Goal: Information Seeking & Learning: Learn about a topic

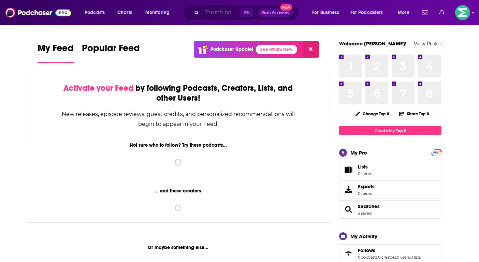
click at [206, 13] on input "Search podcasts, credits, & more..." at bounding box center [220, 12] width 39 height 11
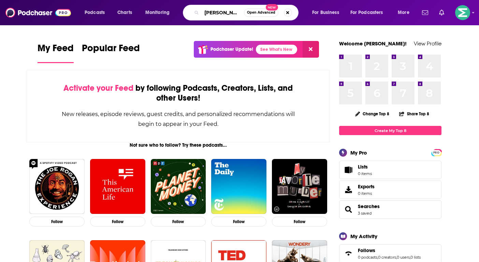
type input "[PERSON_NAME]"
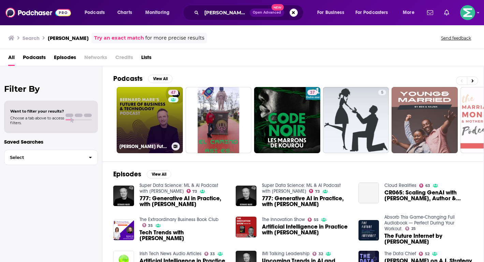
click at [152, 101] on link "47 [PERSON_NAME] Future of Business & Technology Podcast" at bounding box center [150, 120] width 66 height 66
click at [162, 117] on link "47 [PERSON_NAME] Future of Business & Technology Podcast" at bounding box center [150, 120] width 66 height 66
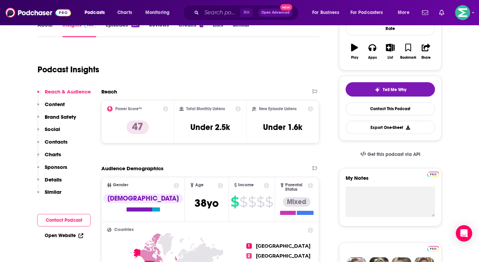
scroll to position [66, 0]
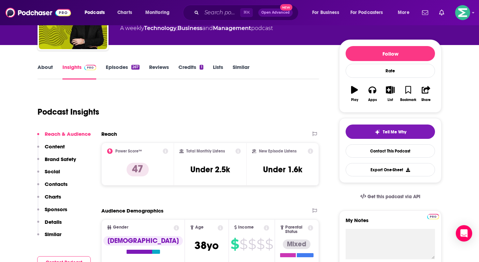
click at [115, 70] on link "Episodes 267" at bounding box center [123, 72] width 34 height 16
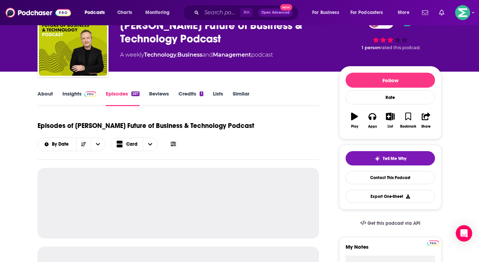
scroll to position [58, 0]
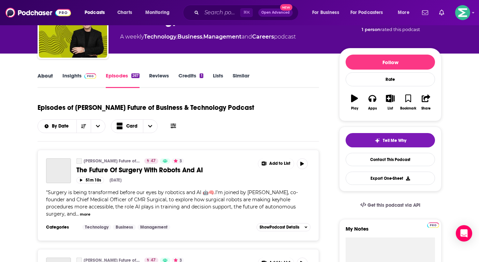
click at [55, 79] on div "About" at bounding box center [49, 80] width 25 height 16
click at [45, 78] on link "About" at bounding box center [44, 80] width 15 height 16
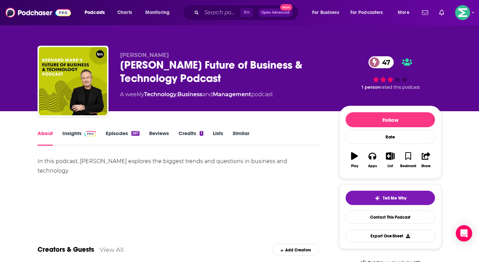
click at [69, 133] on link "Insights" at bounding box center [79, 138] width 34 height 16
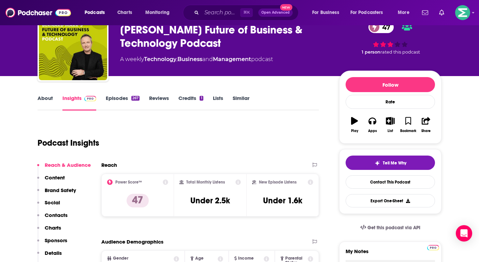
scroll to position [64, 0]
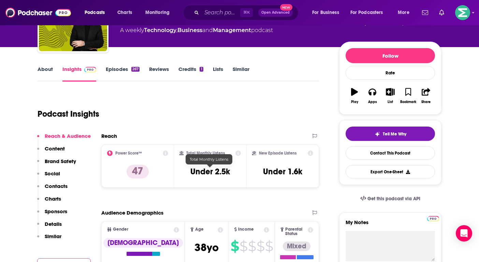
click at [209, 175] on h3 "Under 2.5k" at bounding box center [210, 171] width 40 height 10
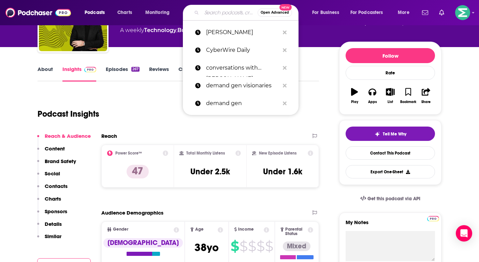
click at [214, 9] on input "Search podcasts, credits, & more..." at bounding box center [229, 12] width 56 height 11
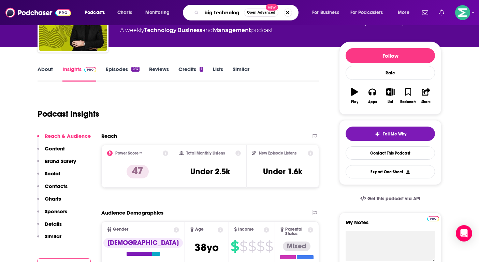
type input "big technology"
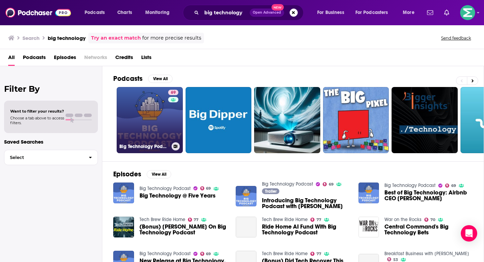
click at [148, 111] on link "69 Big Technology Podcast" at bounding box center [150, 120] width 66 height 66
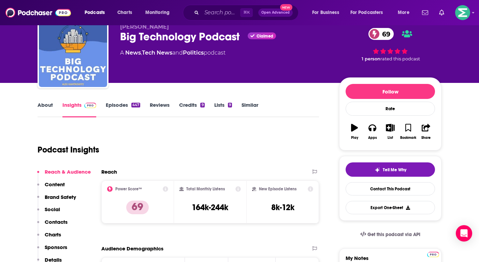
scroll to position [5, 0]
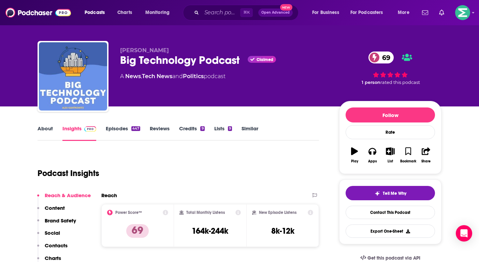
click at [118, 129] on link "Episodes 447" at bounding box center [123, 133] width 34 height 16
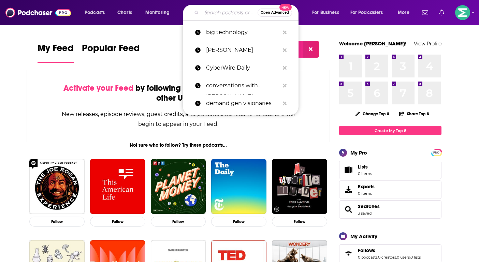
click at [216, 12] on input "Search podcasts, credits, & more..." at bounding box center [229, 12] width 56 height 11
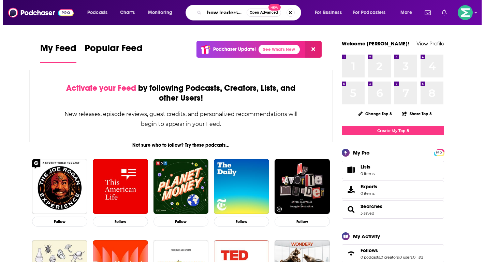
scroll to position [0, 6]
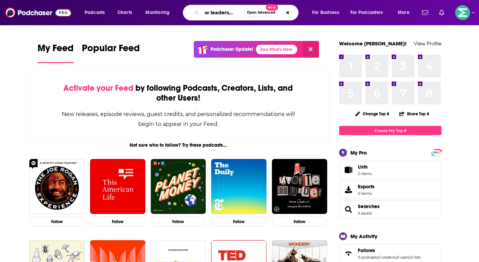
type input "how leaders lead"
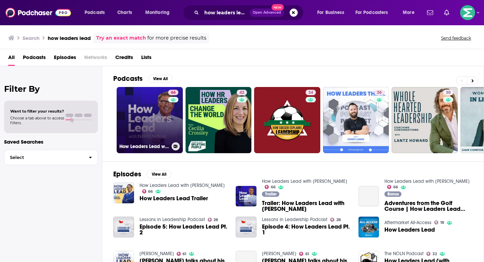
click at [144, 124] on link "66 How Leaders Lead with David Novak" at bounding box center [150, 120] width 66 height 66
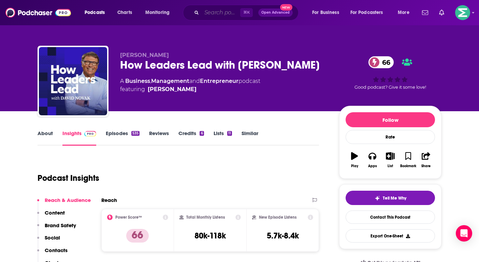
click at [219, 12] on input "Search podcasts, credits, & more..." at bounding box center [220, 12] width 39 height 11
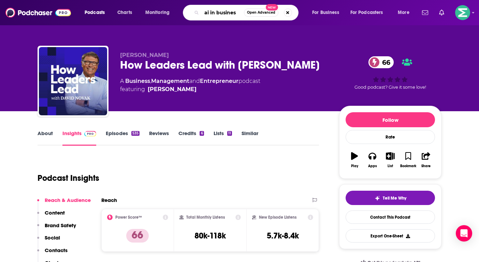
type input "ai in business"
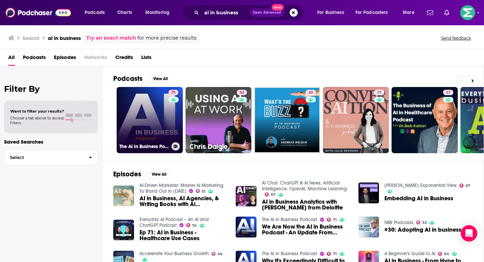
click at [142, 111] on link "71 The AI in Business Podcast" at bounding box center [150, 120] width 66 height 66
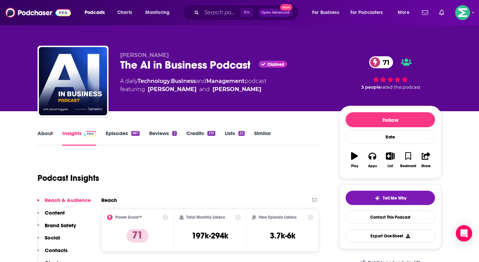
click at [117, 134] on link "Episodes 967" at bounding box center [123, 138] width 34 height 16
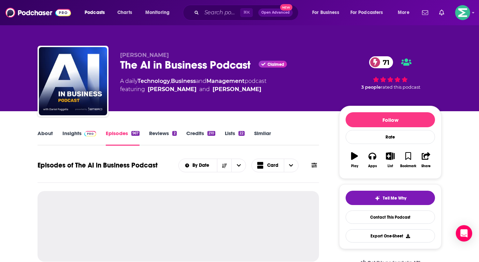
click at [78, 130] on link "Insights" at bounding box center [79, 138] width 34 height 16
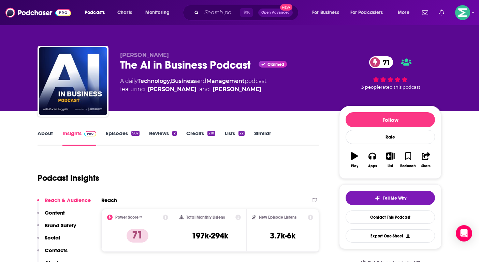
click at [44, 134] on link "About" at bounding box center [44, 138] width 15 height 16
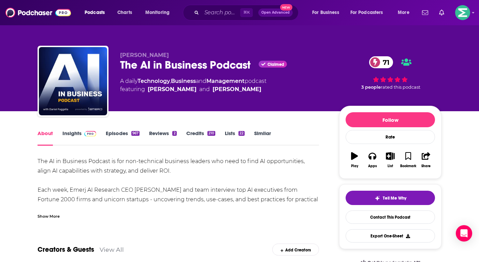
scroll to position [11, 0]
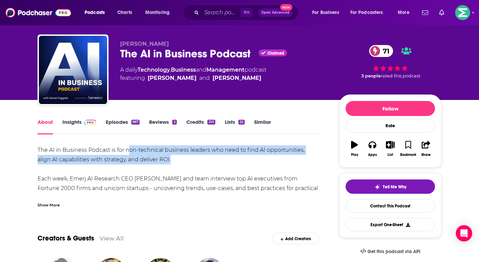
drag, startPoint x: 160, startPoint y: 161, endPoint x: 128, endPoint y: 153, distance: 32.4
click at [128, 153] on div "The AI in Business Podcast is for non-technical business leaders who need to fi…" at bounding box center [177, 188] width 281 height 86
click at [225, 178] on div "The AI in Business Podcast is for non-technical business leaders who need to fi…" at bounding box center [177, 188] width 281 height 86
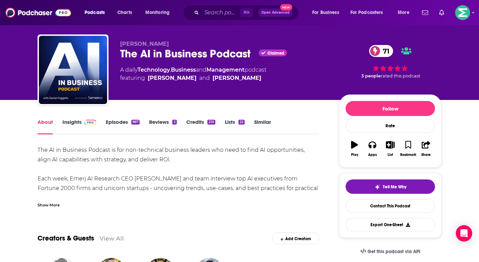
click at [47, 207] on div "Show More" at bounding box center [48, 204] width 22 height 6
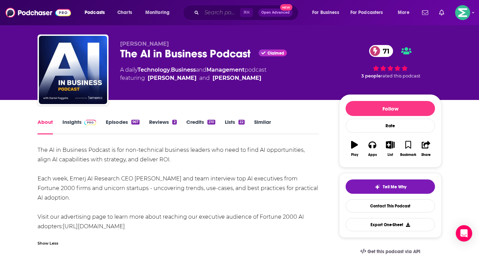
click at [223, 17] on input "Search podcasts, credits, & more..." at bounding box center [220, 12] width 39 height 11
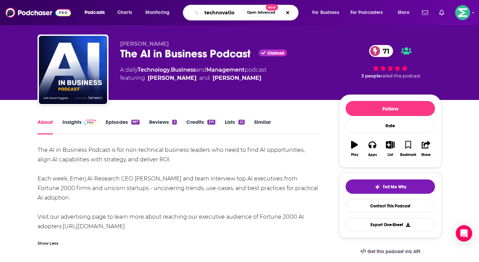
type input "technovation"
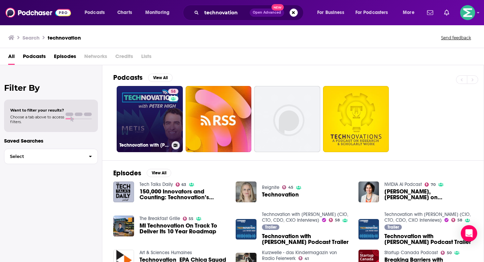
click at [153, 126] on link "58 Technovation with Peter High (CIO, CTO, CDO, CXO Interviews)" at bounding box center [150, 119] width 66 height 66
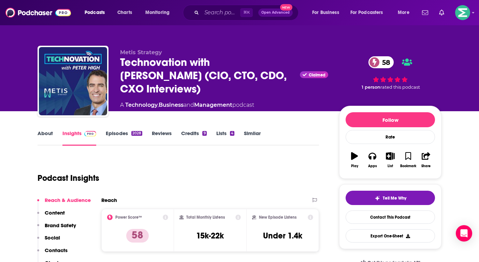
click at [281, 77] on div "Technovation with Peter High (CIO, CTO, CDO, CXO Interviews) Claimed 58" at bounding box center [224, 76] width 208 height 40
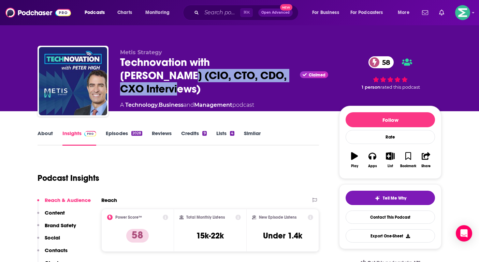
drag, startPoint x: 281, startPoint y: 79, endPoint x: 125, endPoint y: 80, distance: 156.1
click at [125, 80] on div "Technovation with Peter High (CIO, CTO, CDO, CXO Interviews) Claimed 58" at bounding box center [224, 76] width 208 height 40
copy h2 "CIO, CTO, CDO, CXO Interviews"
click at [216, 11] on input "Search podcasts, credits, & more..." at bounding box center [220, 12] width 39 height 11
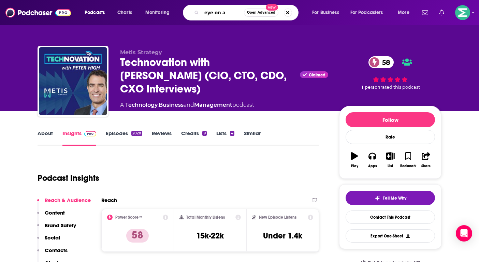
type input "eye on ai"
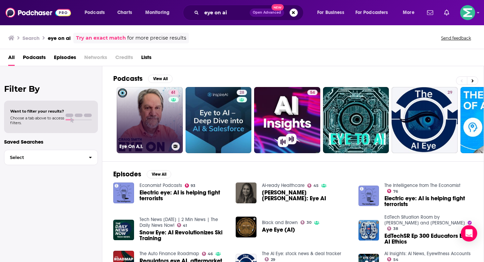
click at [136, 105] on link "61 Eye On A.I." at bounding box center [150, 120] width 66 height 66
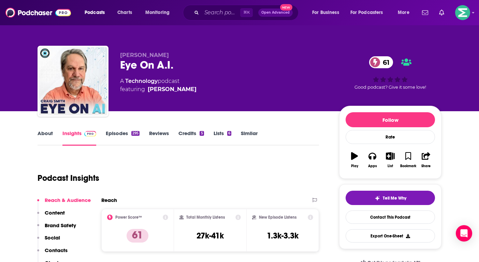
click at [217, 18] on div "⌘ K Open Advanced New" at bounding box center [241, 13] width 116 height 16
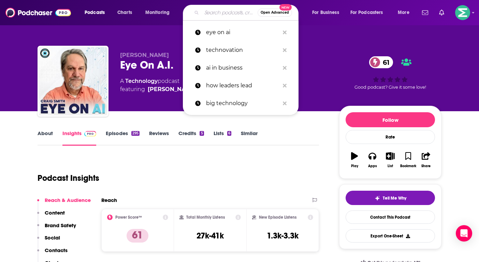
click at [224, 11] on input "Search podcasts, credits, & more..." at bounding box center [229, 12] width 56 height 11
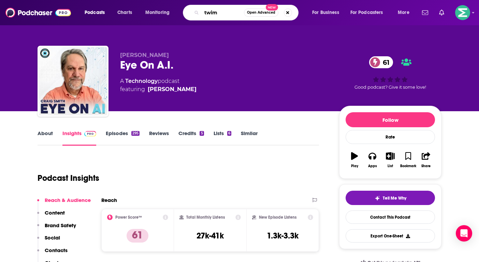
type input "twiml"
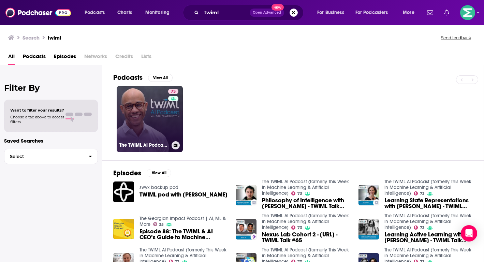
click at [161, 109] on link "73 The TWIML AI Podcast (formerly This Week in Machine Learning & Artificial In…" at bounding box center [150, 119] width 66 height 66
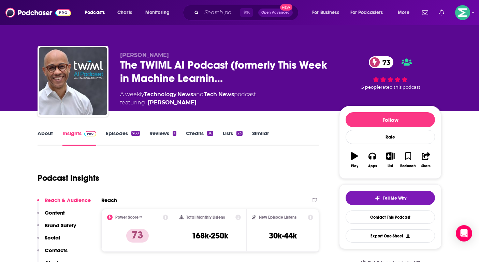
click at [46, 132] on link "About" at bounding box center [44, 138] width 15 height 16
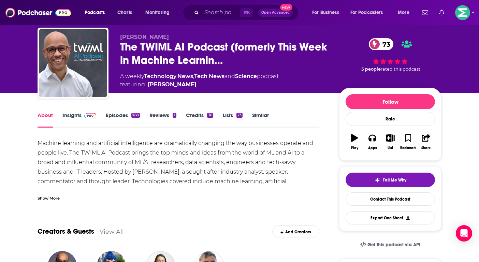
scroll to position [48, 0]
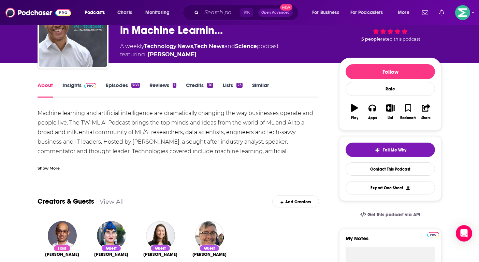
click at [54, 166] on div "Show More" at bounding box center [48, 167] width 22 height 6
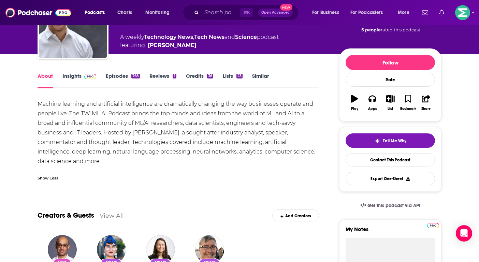
scroll to position [0, 0]
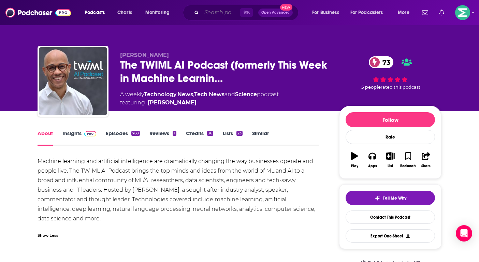
drag, startPoint x: 207, startPoint y: 16, endPoint x: 211, endPoint y: 15, distance: 3.8
click at [208, 16] on input "Search podcasts, credits, & more..." at bounding box center [220, 12] width 39 height 11
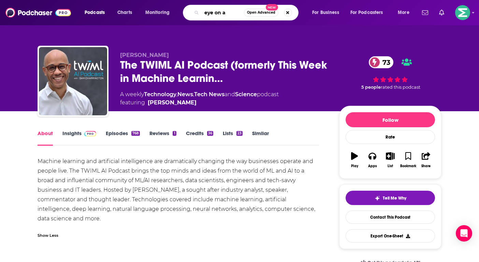
type input "eye on ai"
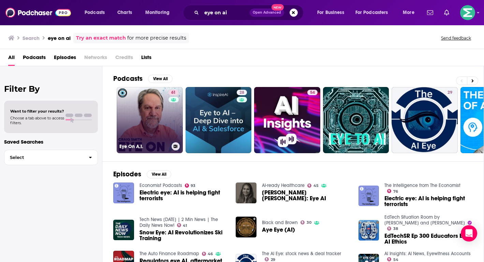
click at [152, 115] on link "61 Eye On A.I." at bounding box center [150, 120] width 66 height 66
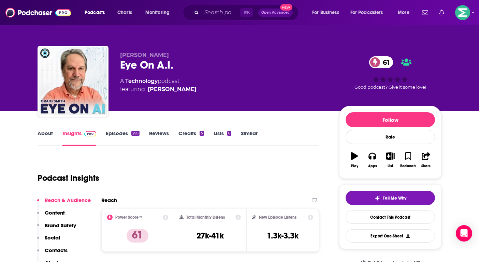
click at [47, 135] on link "About" at bounding box center [44, 138] width 15 height 16
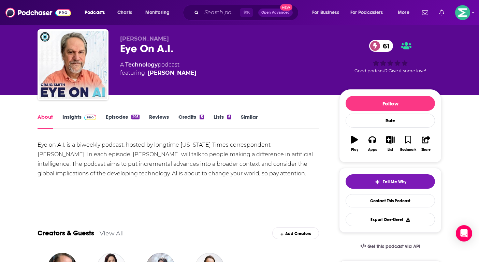
scroll to position [23, 0]
